Goal: Transaction & Acquisition: Purchase product/service

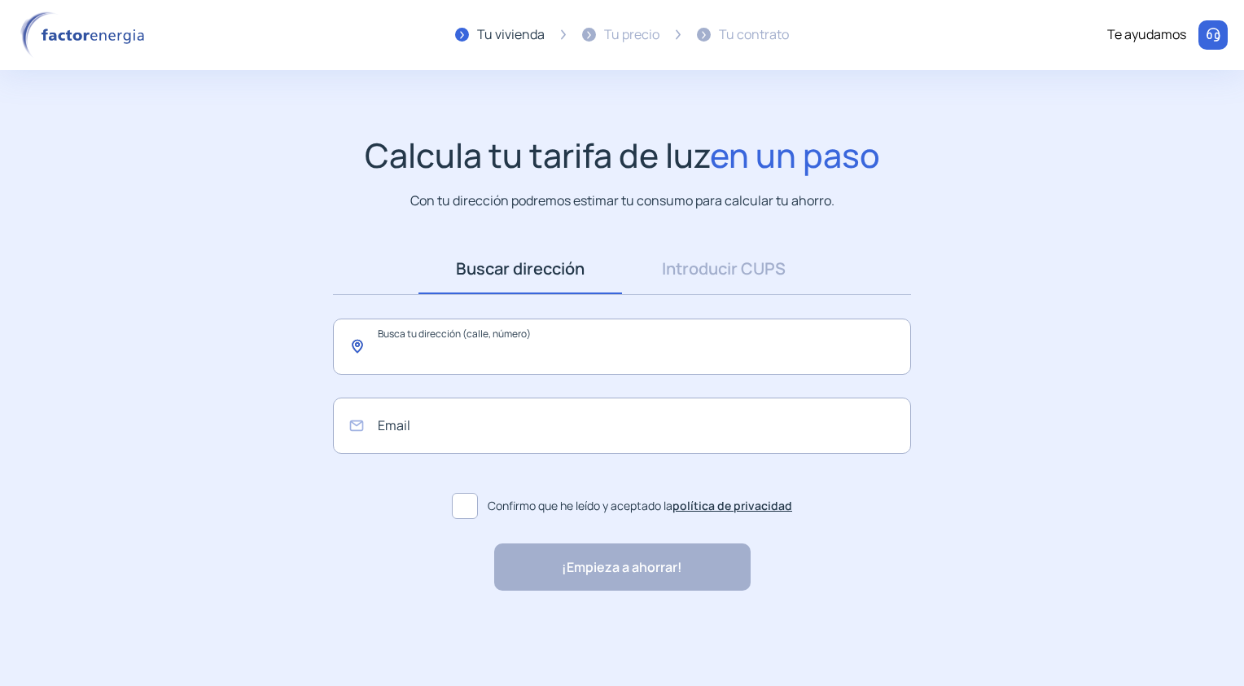
click at [518, 353] on input "text" at bounding box center [622, 346] width 578 height 56
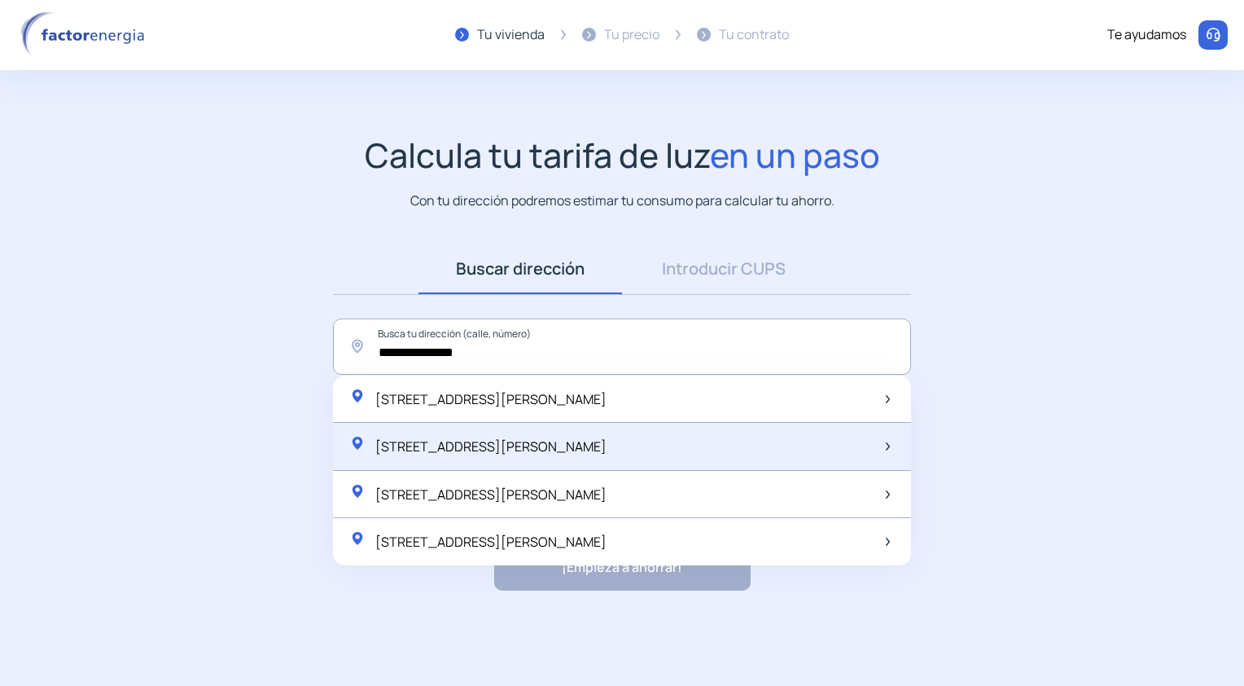
click at [559, 441] on span "[STREET_ADDRESS][PERSON_NAME]" at bounding box center [490, 446] width 231 height 18
type input "**********"
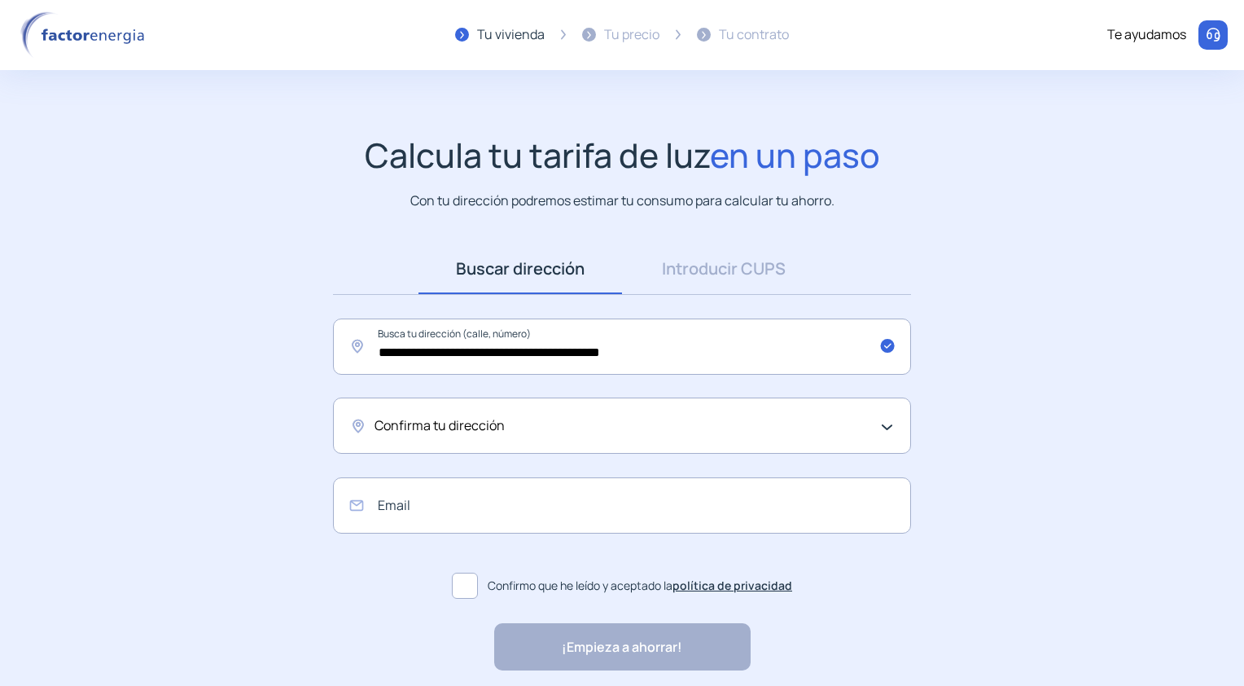
click at [565, 430] on div "Confirma tu dirección" at bounding box center [618, 425] width 487 height 21
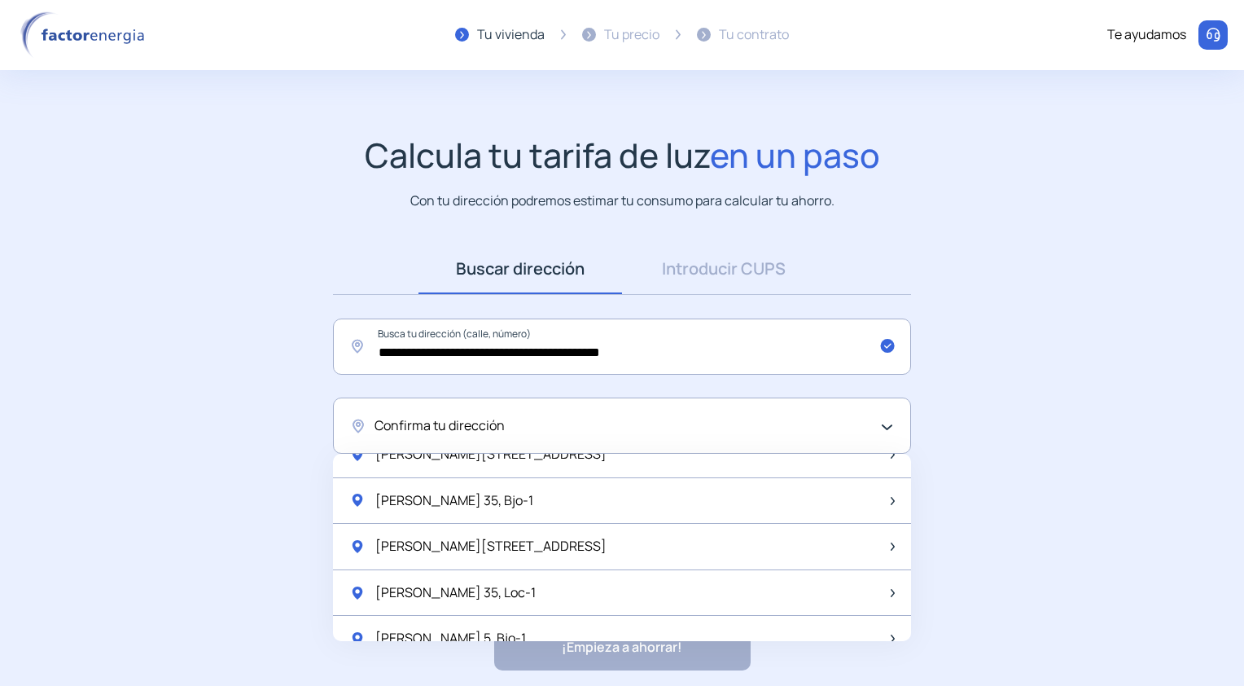
scroll to position [1221, 0]
click at [591, 428] on div "Confirma tu dirección" at bounding box center [618, 425] width 487 height 21
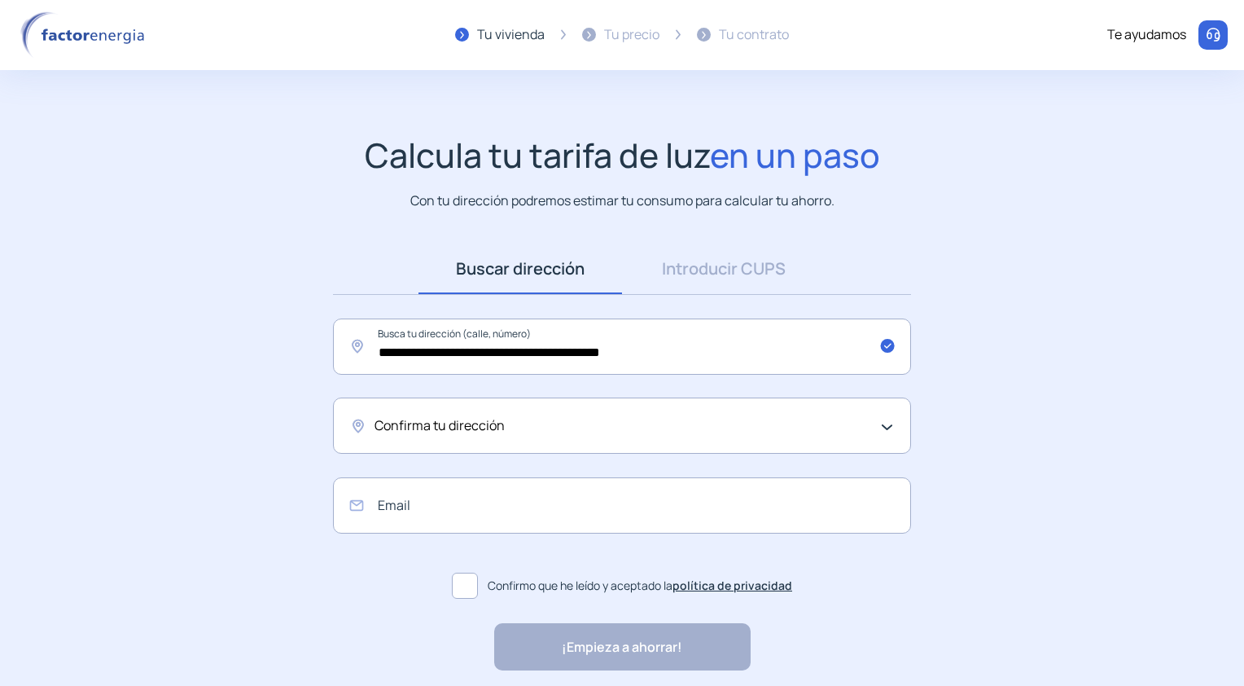
click at [591, 428] on div "Confirma tu dirección" at bounding box center [618, 425] width 487 height 21
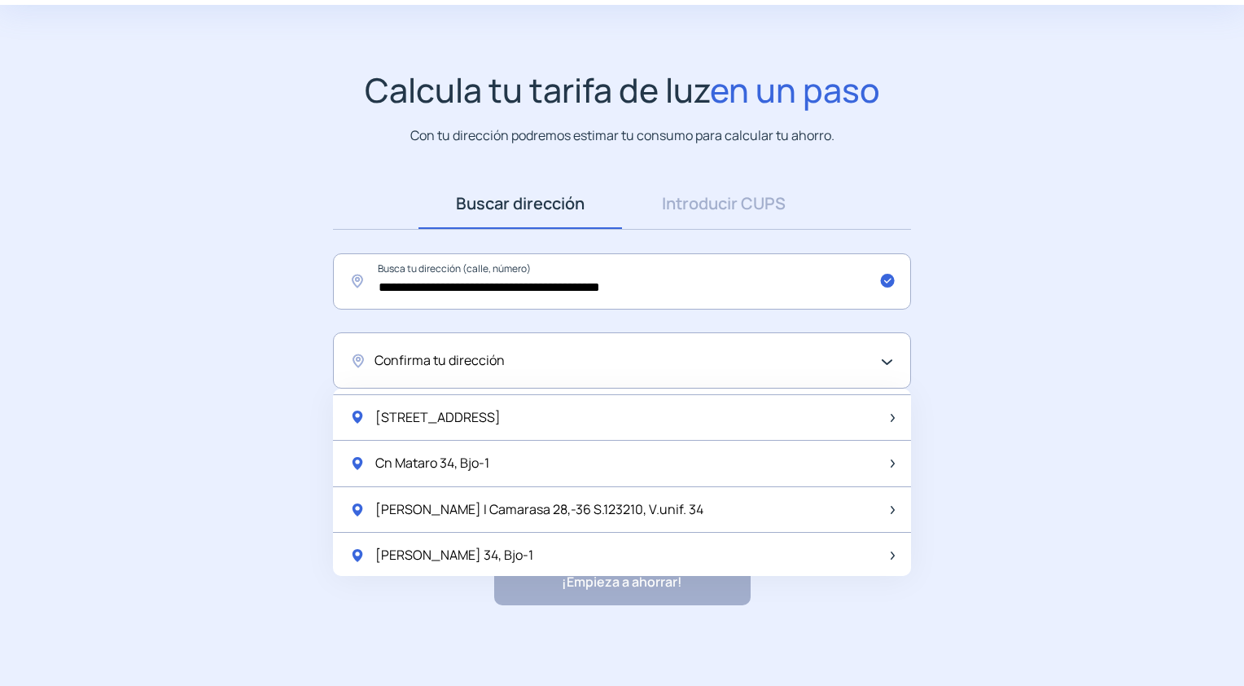
scroll to position [2153, 0]
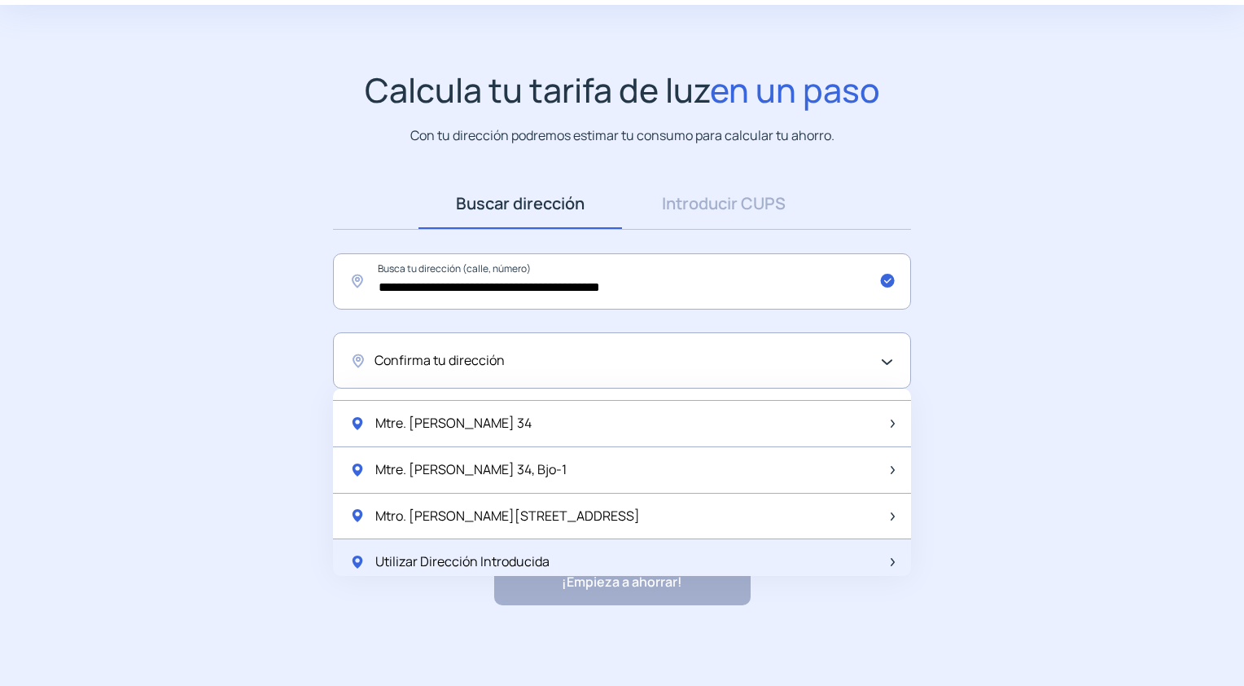
click at [566, 546] on div "Utilizar Dirección Introducida" at bounding box center [622, 562] width 578 height 46
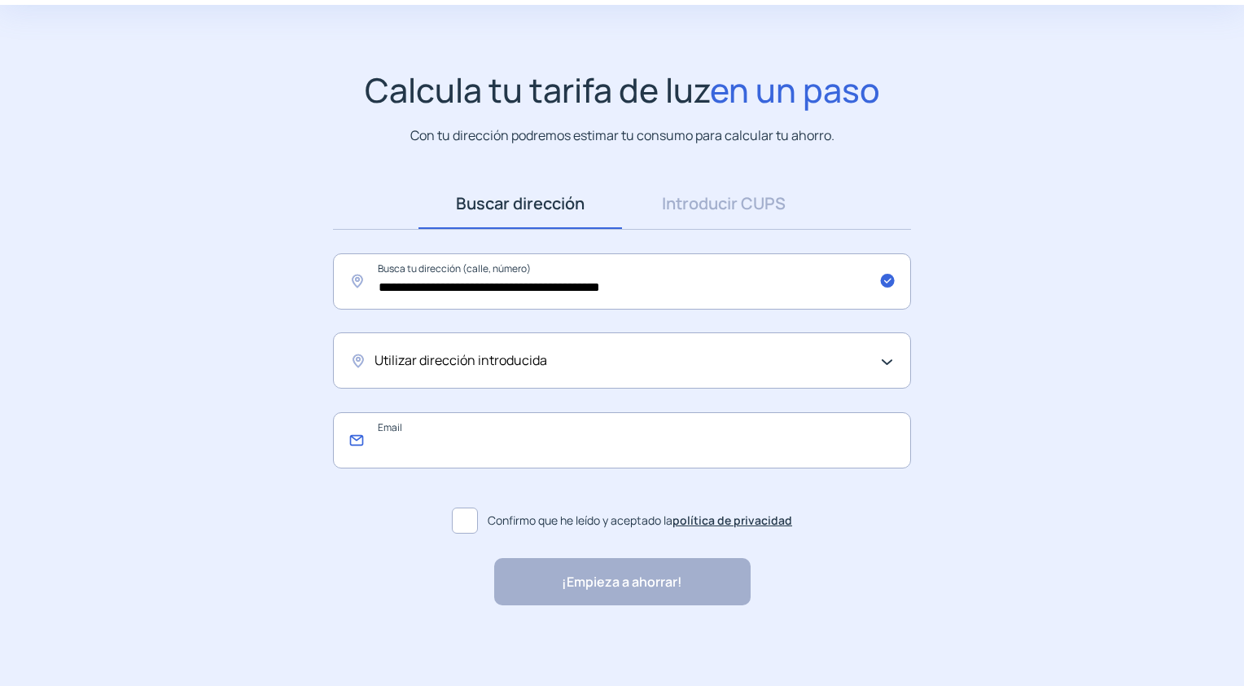
click at [484, 432] on input "email" at bounding box center [622, 440] width 578 height 56
type input "**********"
click at [467, 516] on span at bounding box center [465, 520] width 26 height 26
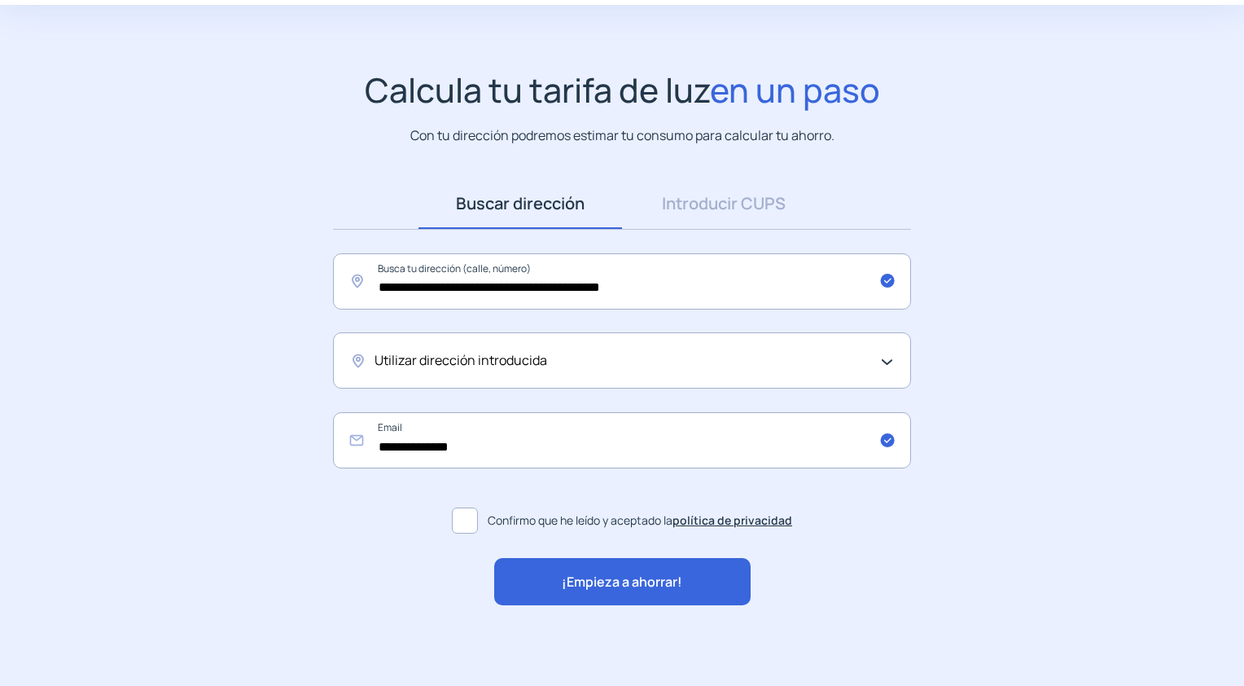
click at [633, 583] on span "¡Empieza a ahorrar!" at bounding box center [622, 582] width 120 height 21
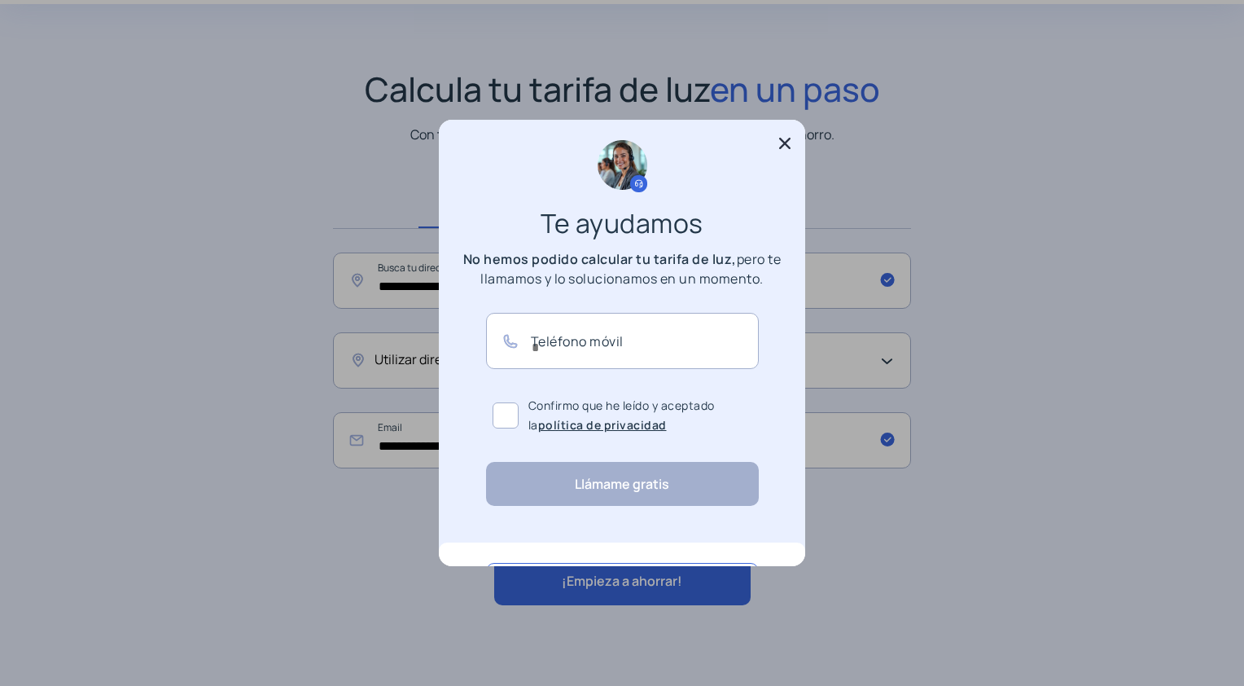
scroll to position [0, 0]
click at [780, 141] on icon at bounding box center [785, 143] width 16 height 16
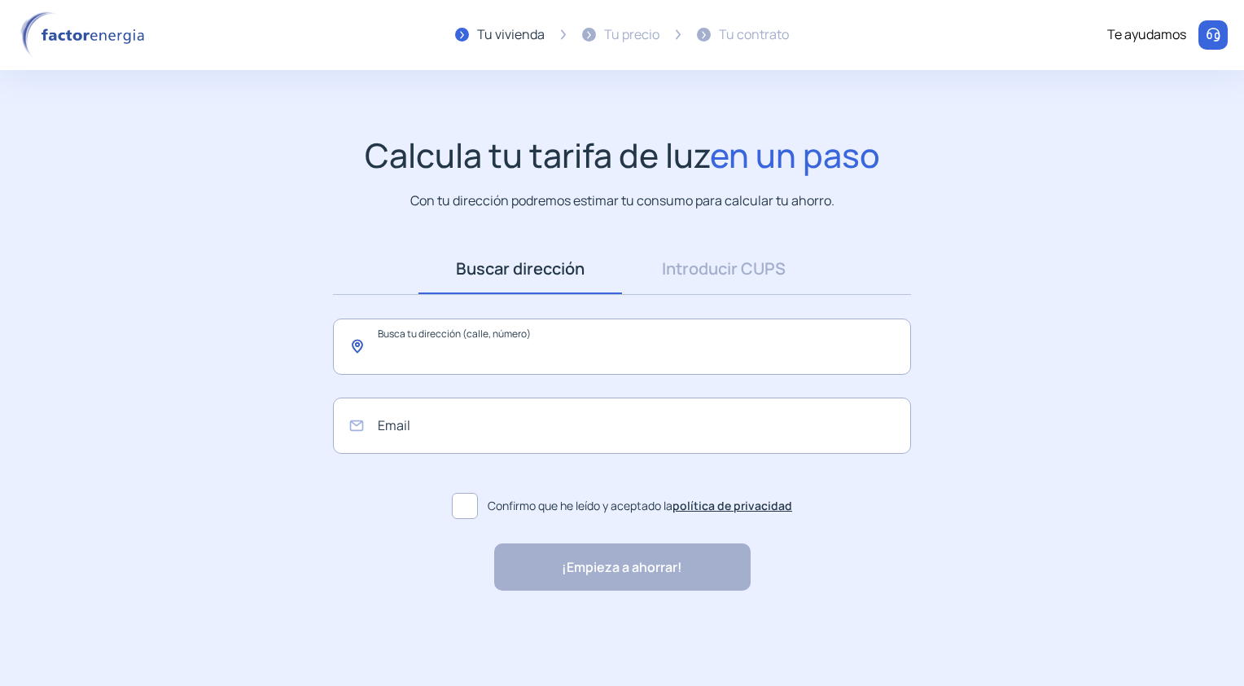
click at [502, 337] on input "text" at bounding box center [622, 346] width 578 height 56
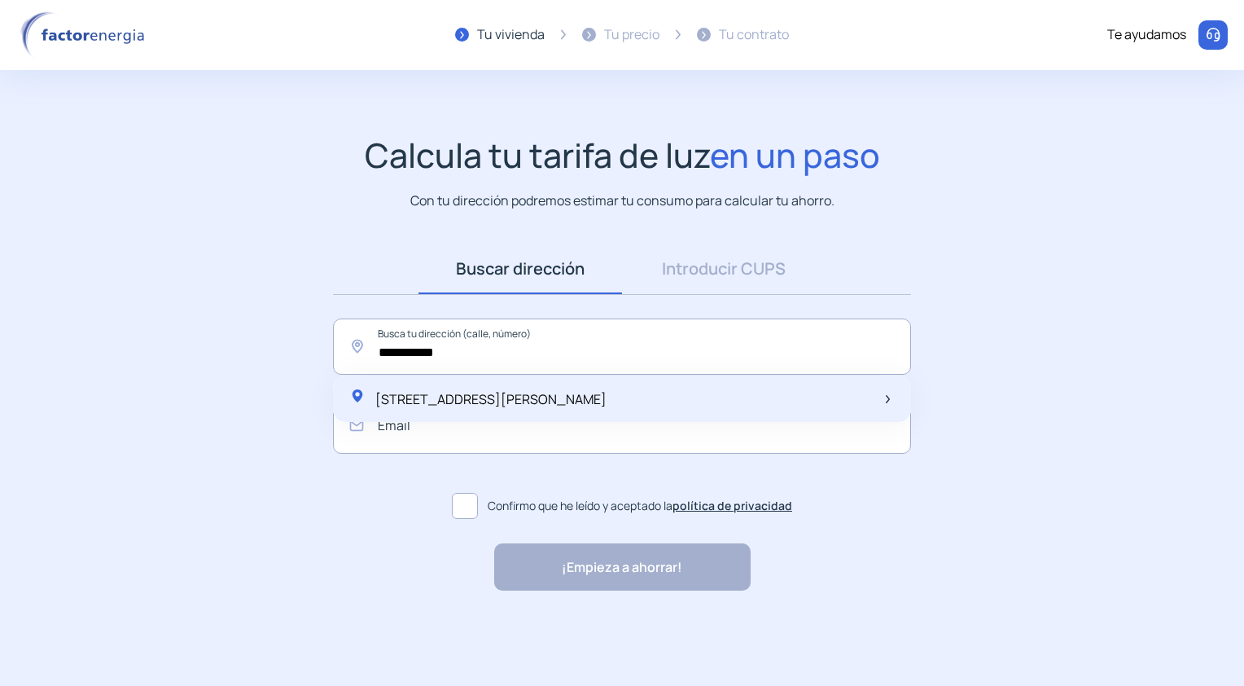
click at [541, 391] on span "Carrer Avi Riera, 6, Vilassar de Dalt, España" at bounding box center [490, 399] width 231 height 18
type input "**********"
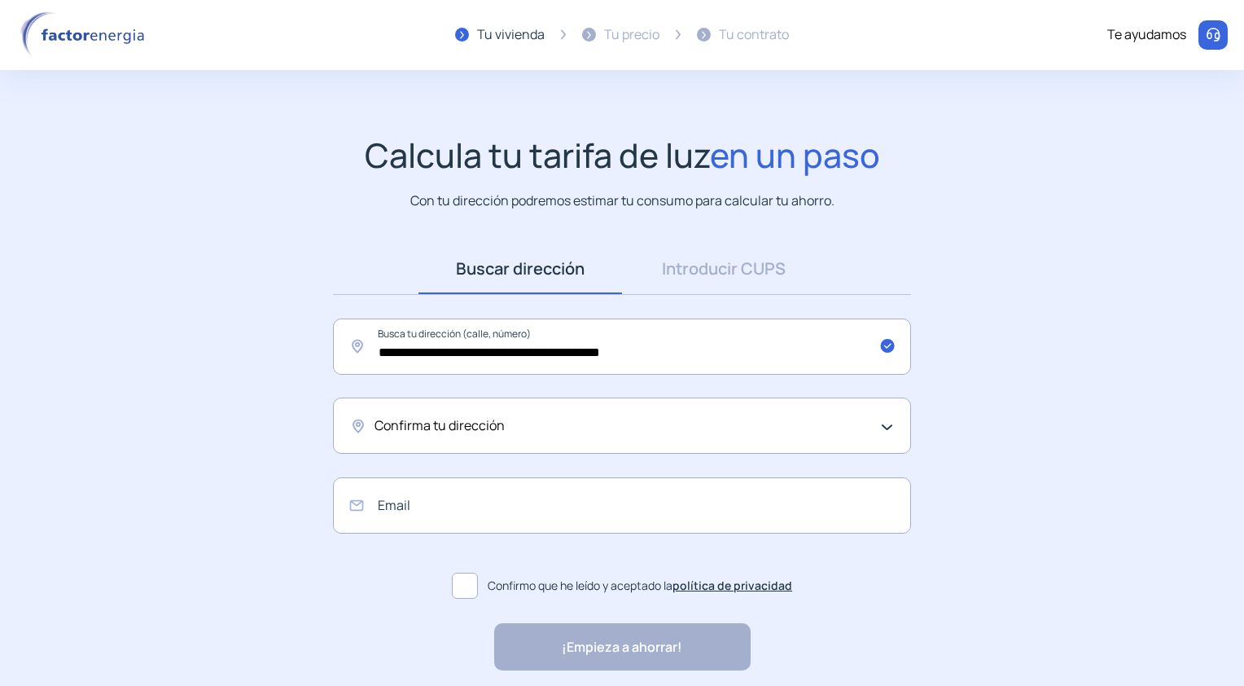
click at [514, 415] on div "Confirma tu dirección" at bounding box center [618, 425] width 487 height 21
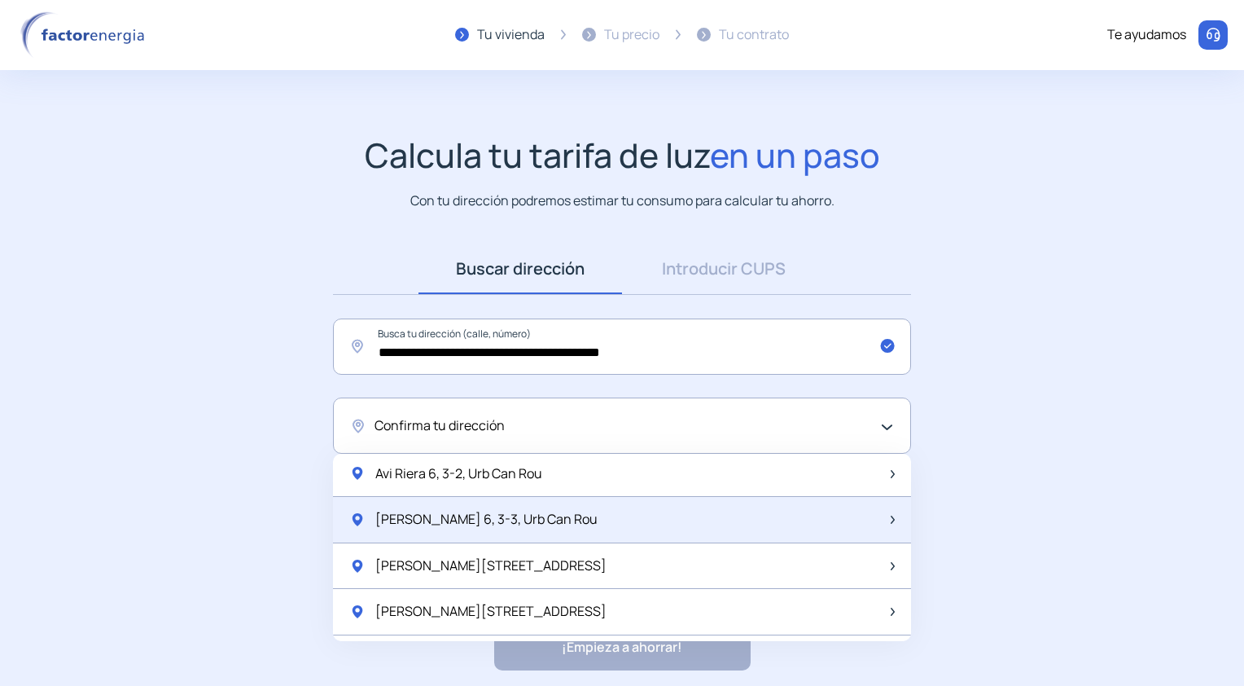
scroll to position [163, 0]
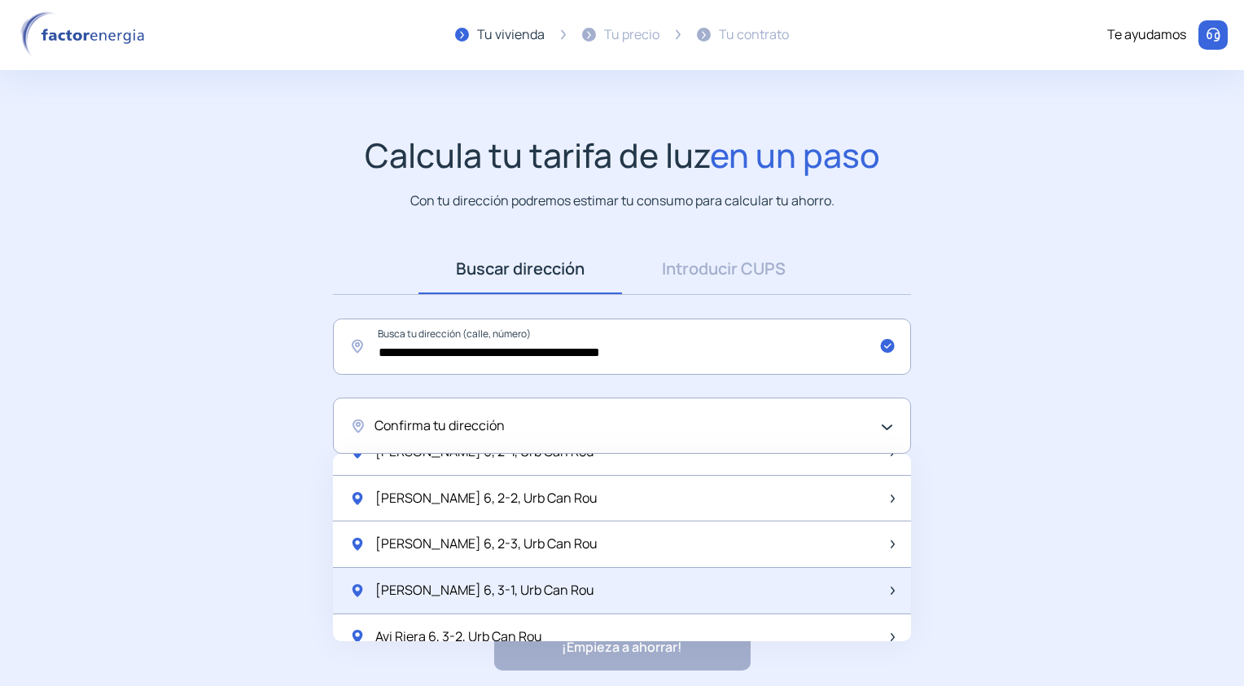
click at [479, 580] on span "Avi Riera 6, 3-1, Urb Can Rou" at bounding box center [484, 590] width 219 height 21
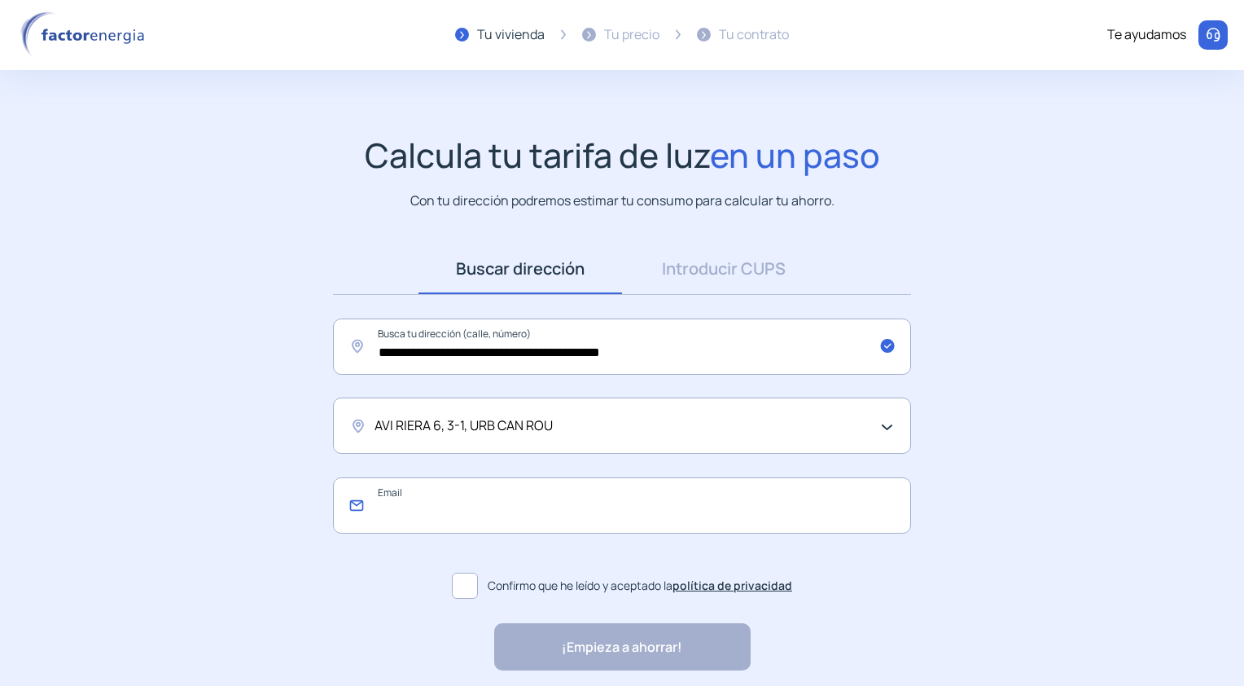
click at [441, 503] on input "email" at bounding box center [622, 505] width 578 height 56
type input "**********"
click at [469, 588] on span at bounding box center [465, 585] width 26 height 26
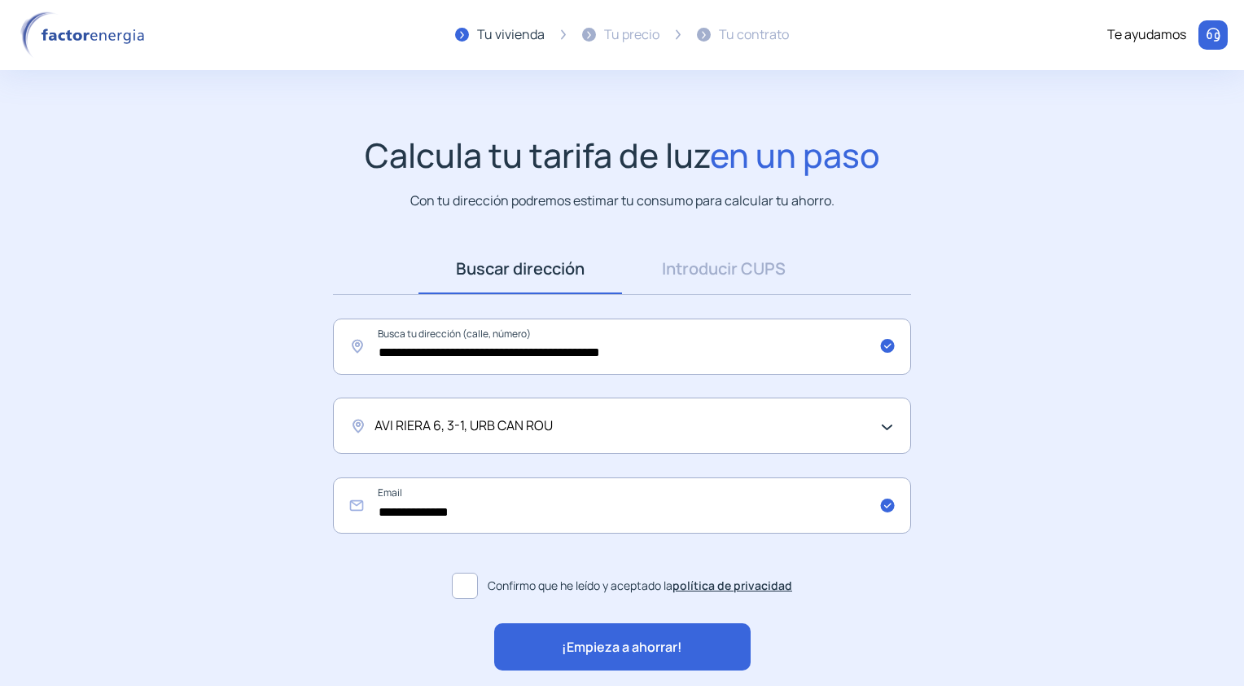
click at [593, 642] on span "¡Empieza a ahorrar!" at bounding box center [622, 647] width 120 height 21
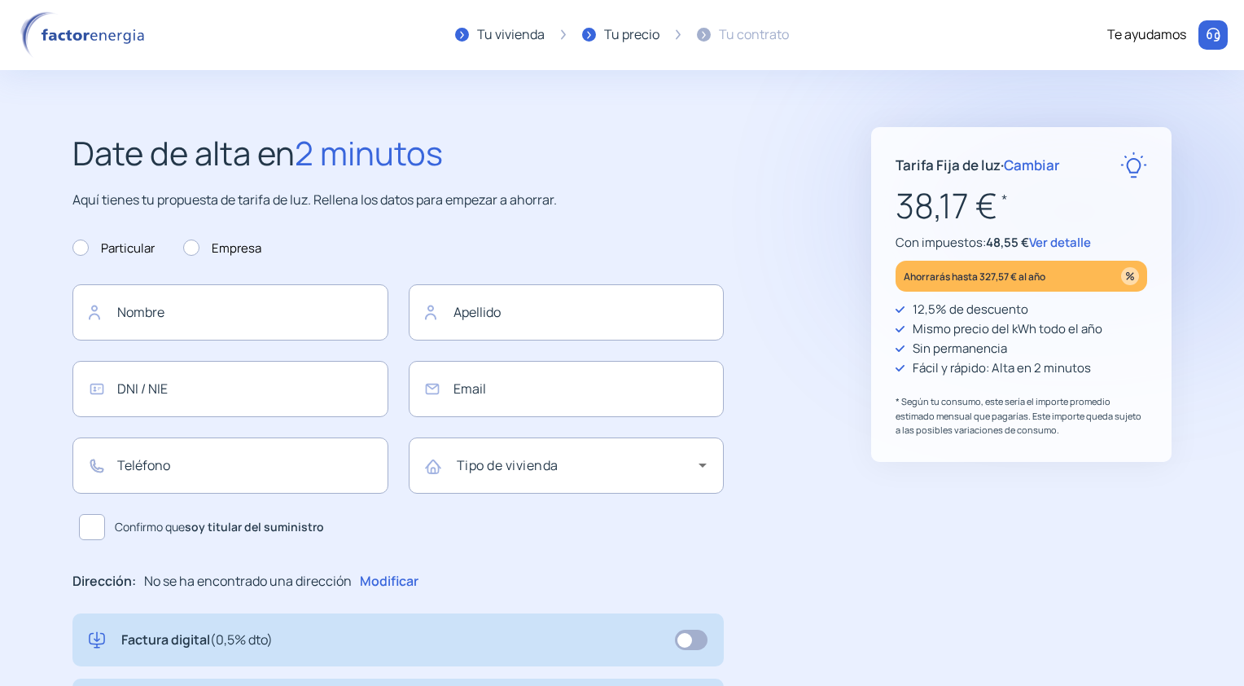
type input "**********"
